Goal: Navigation & Orientation: Find specific page/section

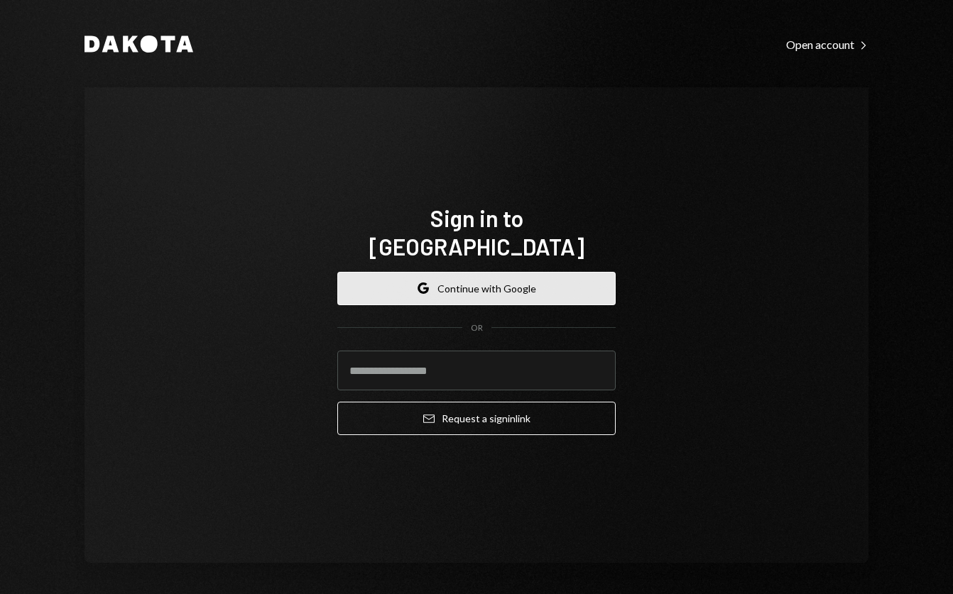
click at [376, 272] on button "Google Continue with Google" at bounding box center [476, 288] width 278 height 33
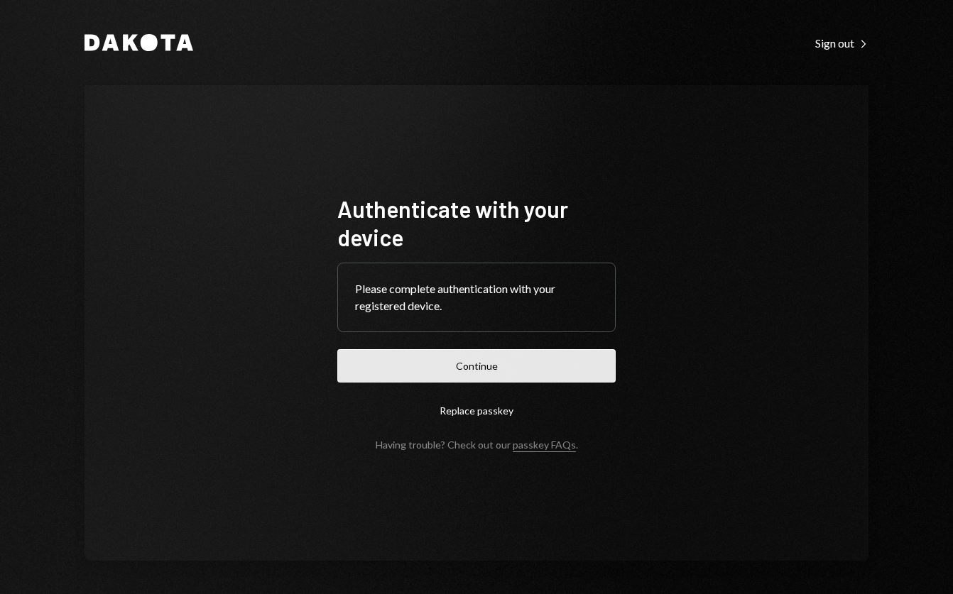
click at [484, 349] on button "Continue" at bounding box center [476, 365] width 278 height 33
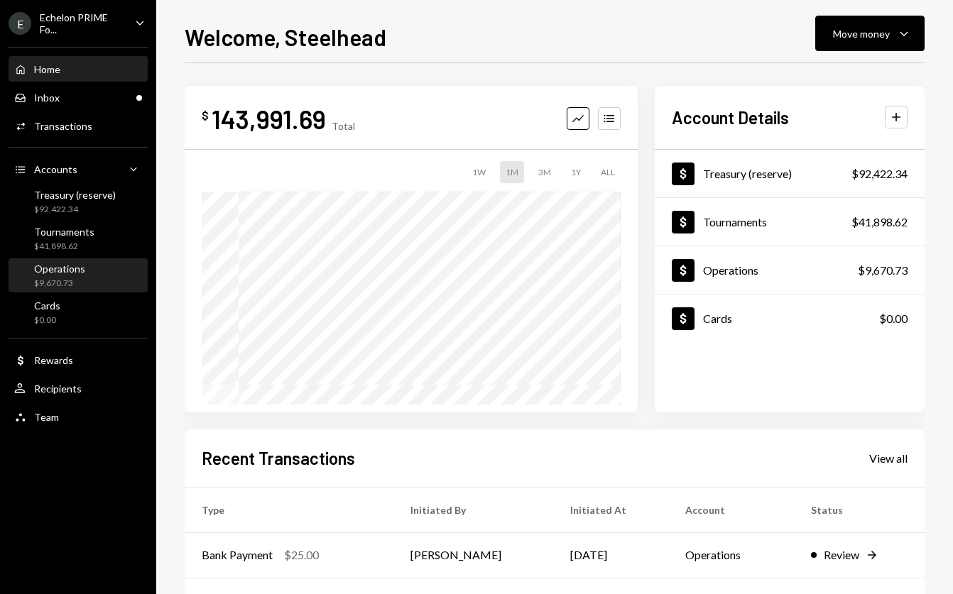
click at [82, 271] on div "Operations" at bounding box center [59, 269] width 51 height 12
